Goal: Task Accomplishment & Management: Manage account settings

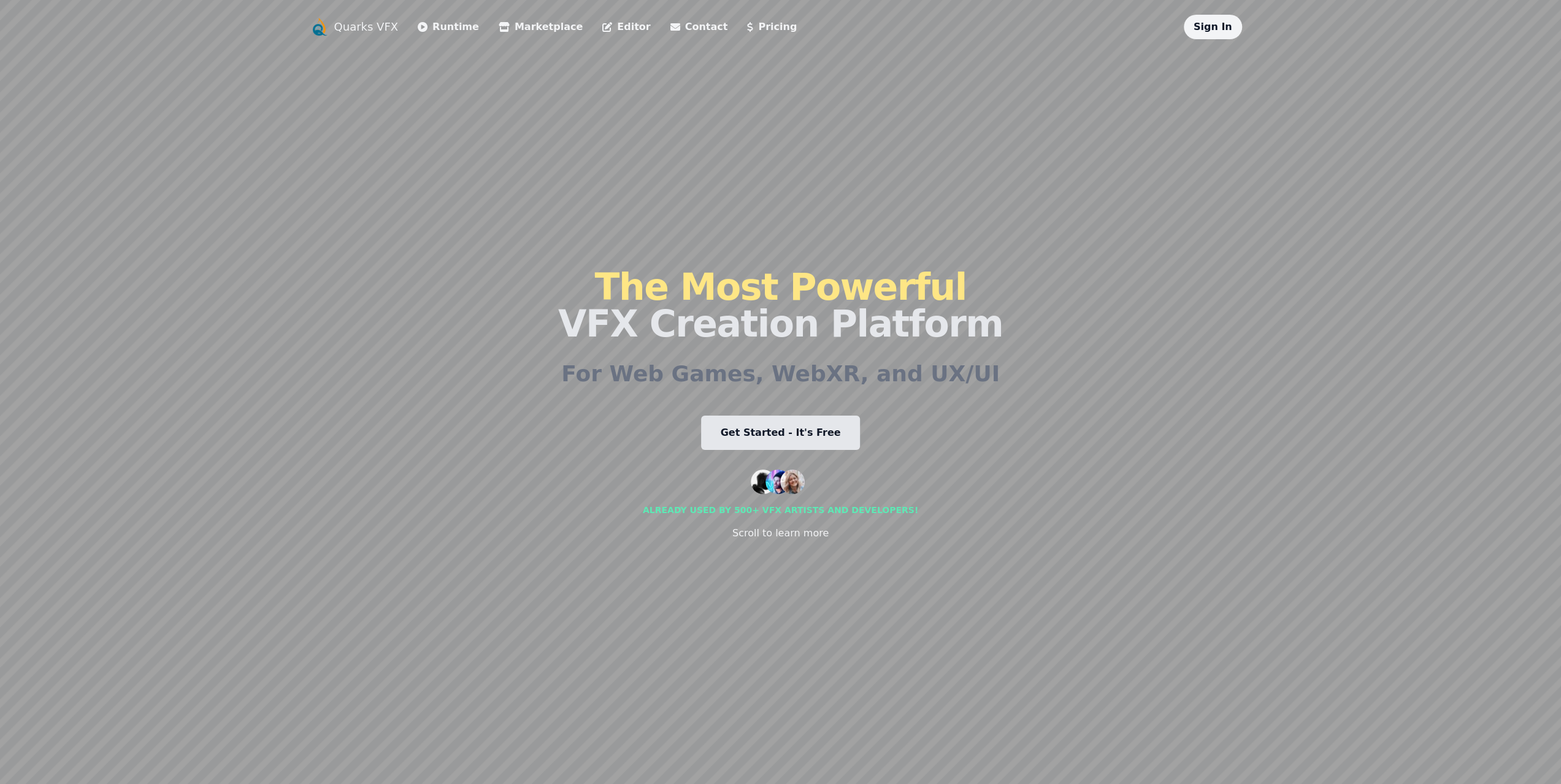
click at [1221, 25] on link "Sign In" at bounding box center [1212, 27] width 38 height 12
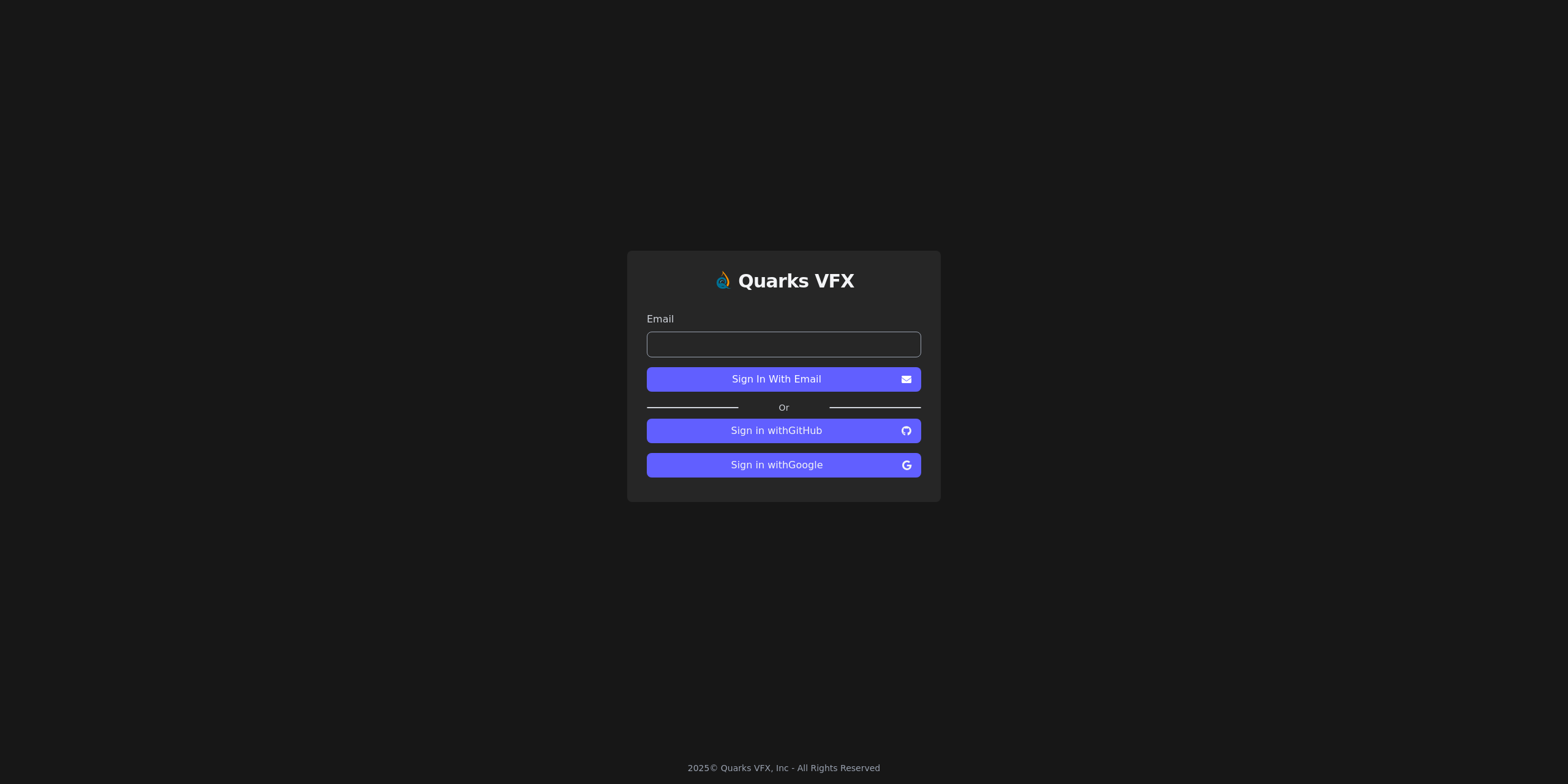
click at [815, 463] on span "Sign in with Google" at bounding box center [777, 464] width 240 height 15
click at [784, 463] on span "Sign in with Google" at bounding box center [777, 464] width 240 height 15
